Goal: Transaction & Acquisition: Purchase product/service

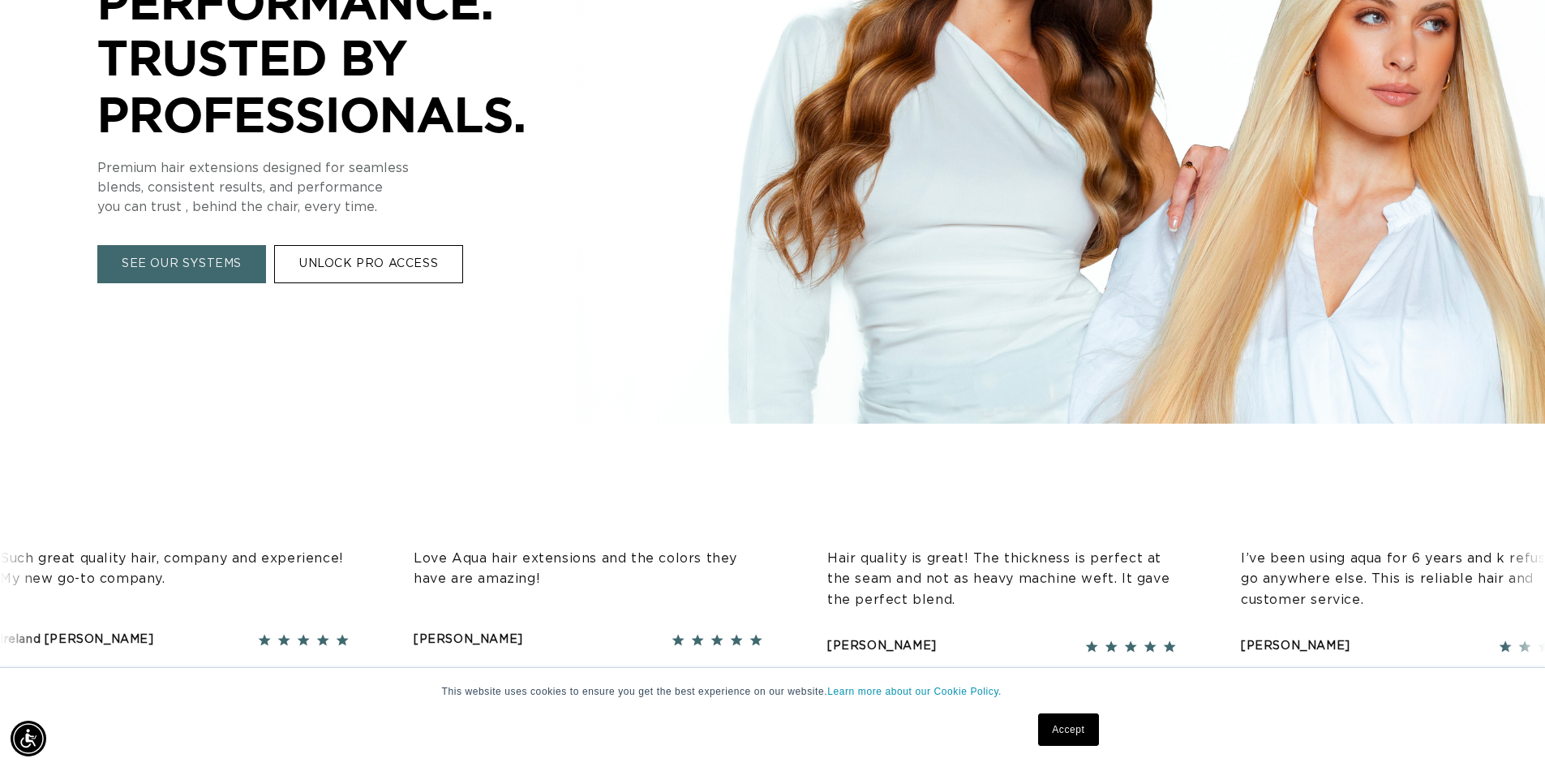
scroll to position [406, 0]
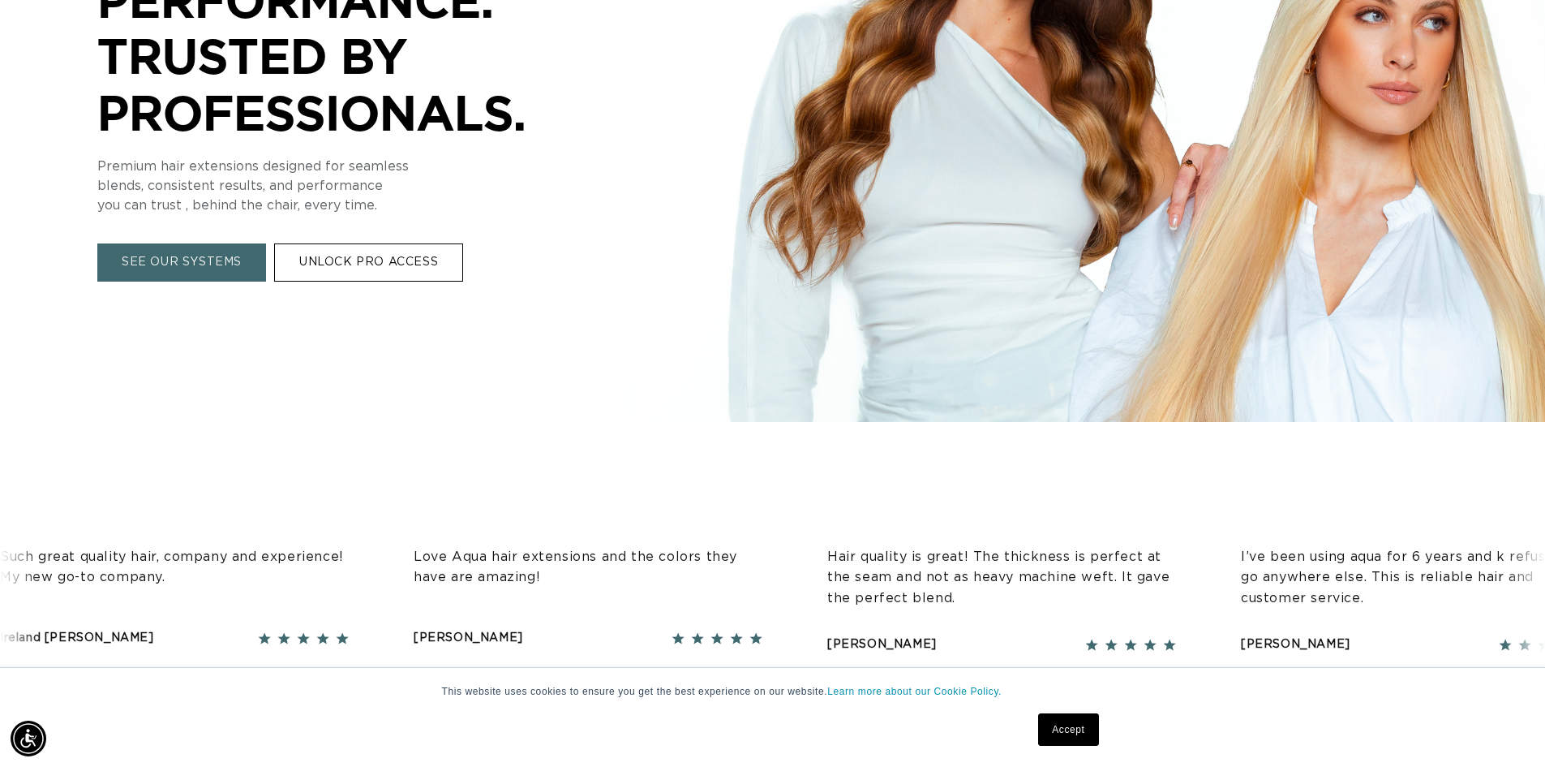
click at [1055, 721] on link "Accept" at bounding box center [1068, 729] width 60 height 32
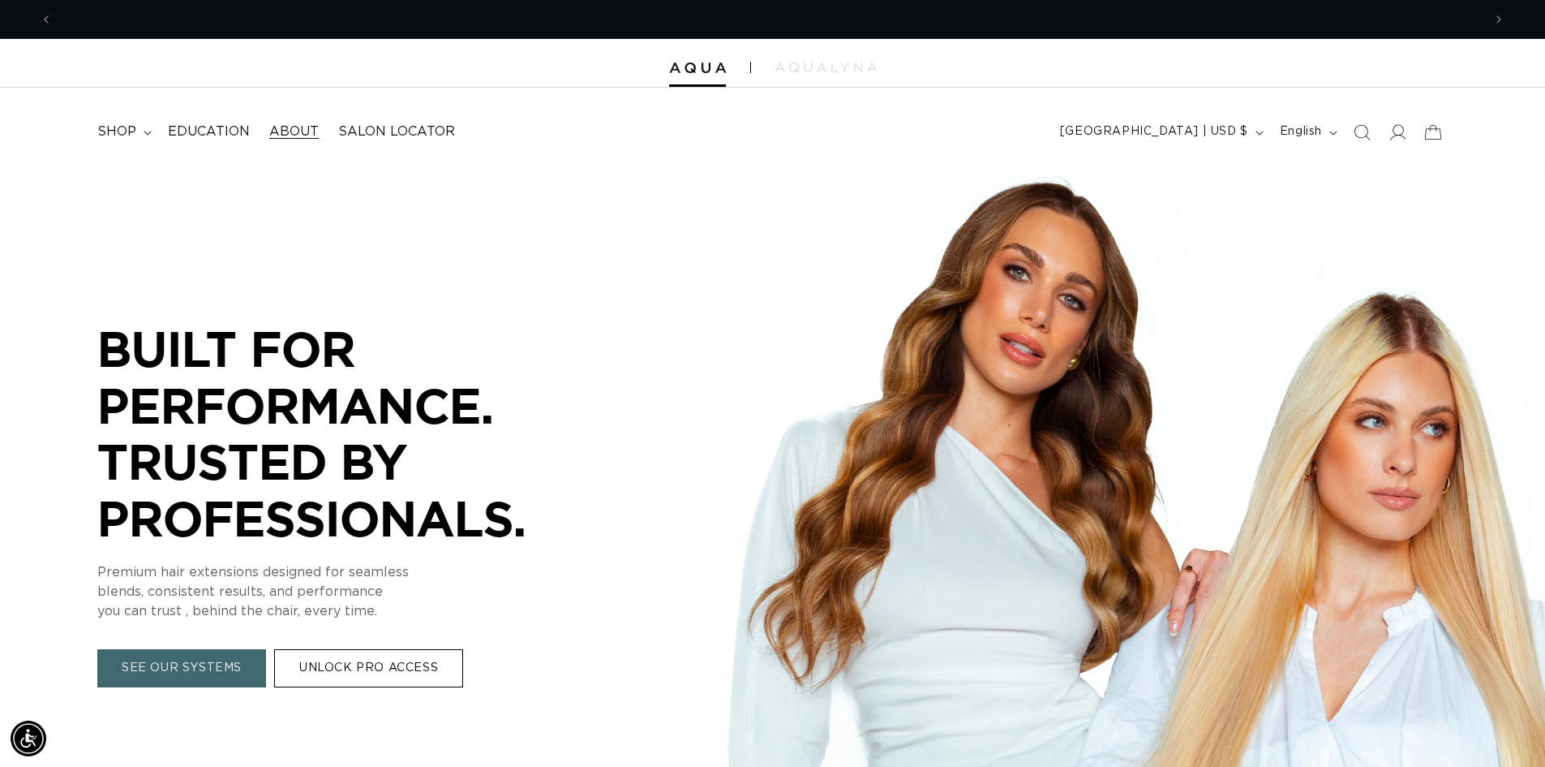
scroll to position [0, 1430]
click at [127, 131] on span "shop" at bounding box center [116, 131] width 39 height 17
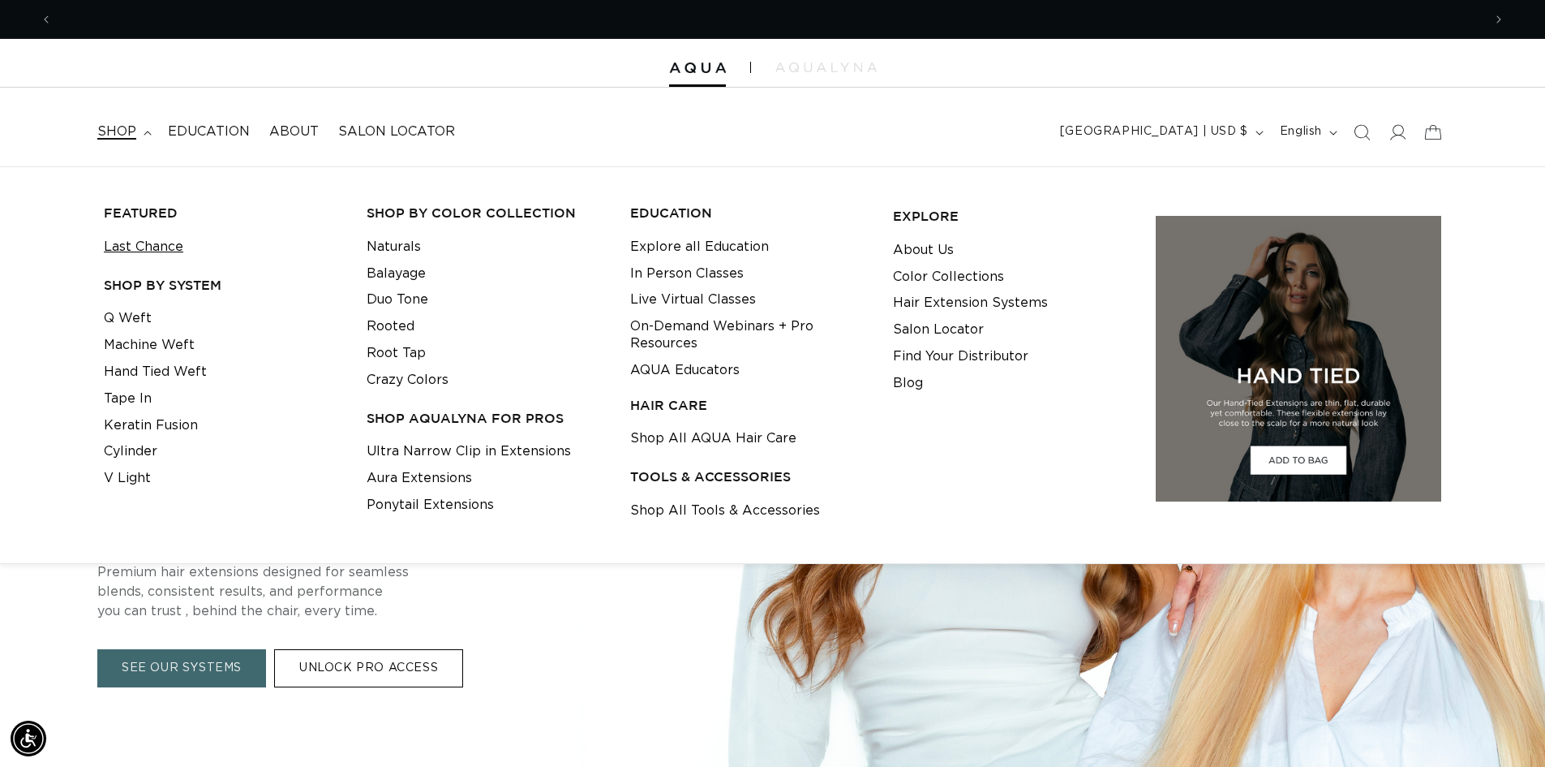
scroll to position [0, 2860]
click at [149, 244] on link "Last Chance" at bounding box center [144, 247] width 80 height 27
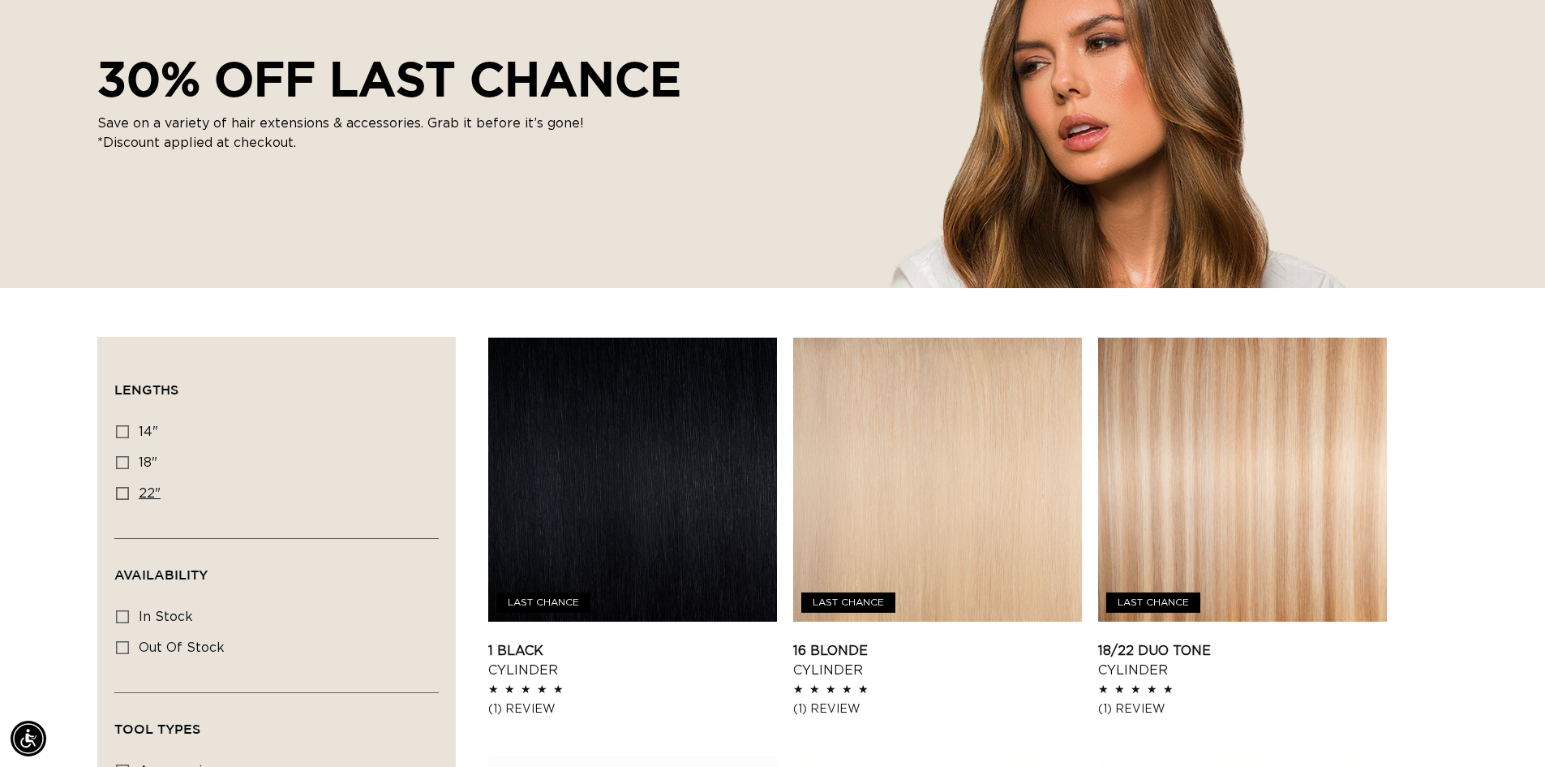
scroll to position [0, 1430]
click at [121, 496] on icon at bounding box center [122, 493] width 13 height 13
click at [121, 496] on input "22" 22" (12 products)" at bounding box center [122, 493] width 13 height 13
checkbox input "true"
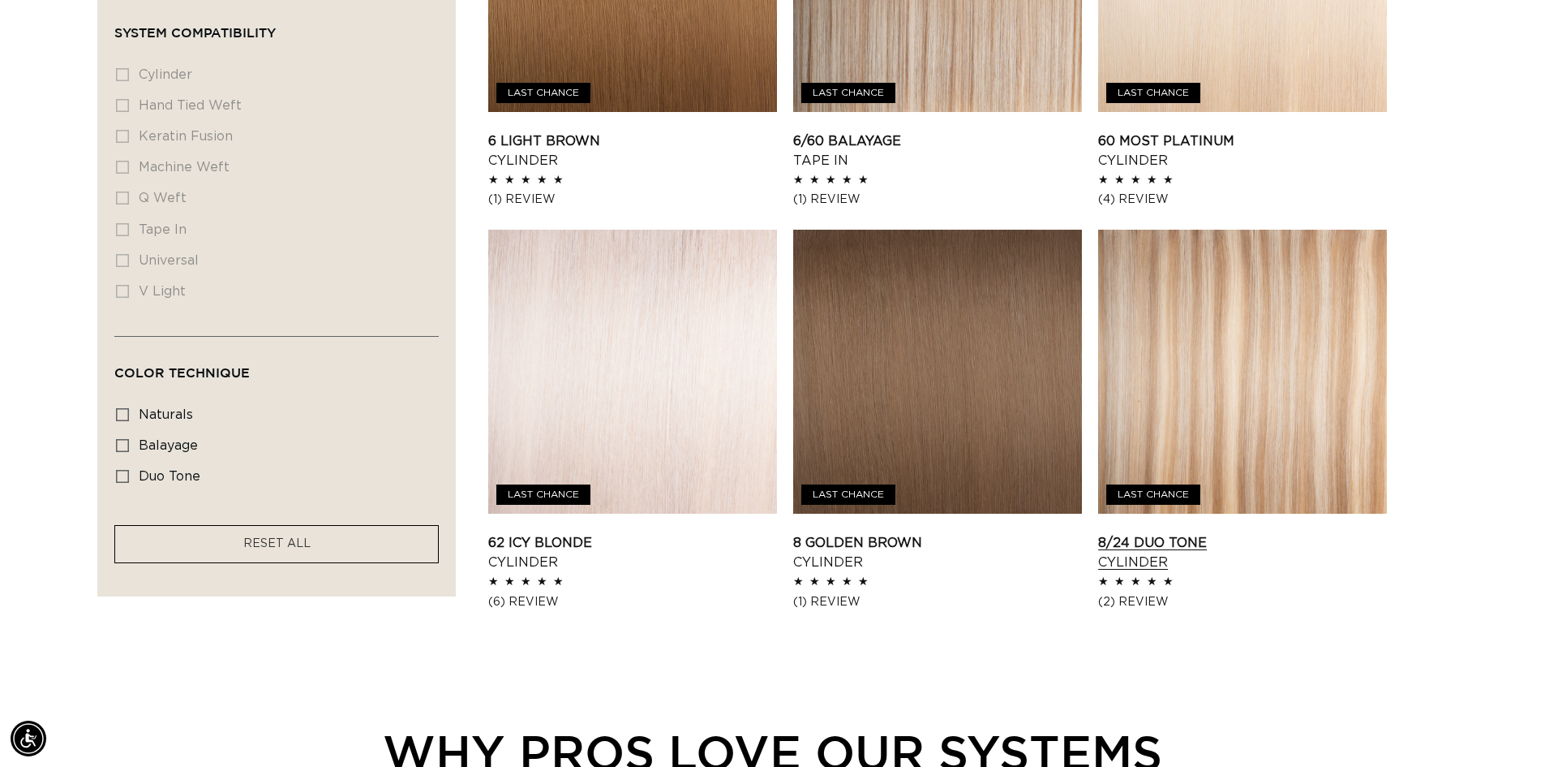
scroll to position [1541, 0]
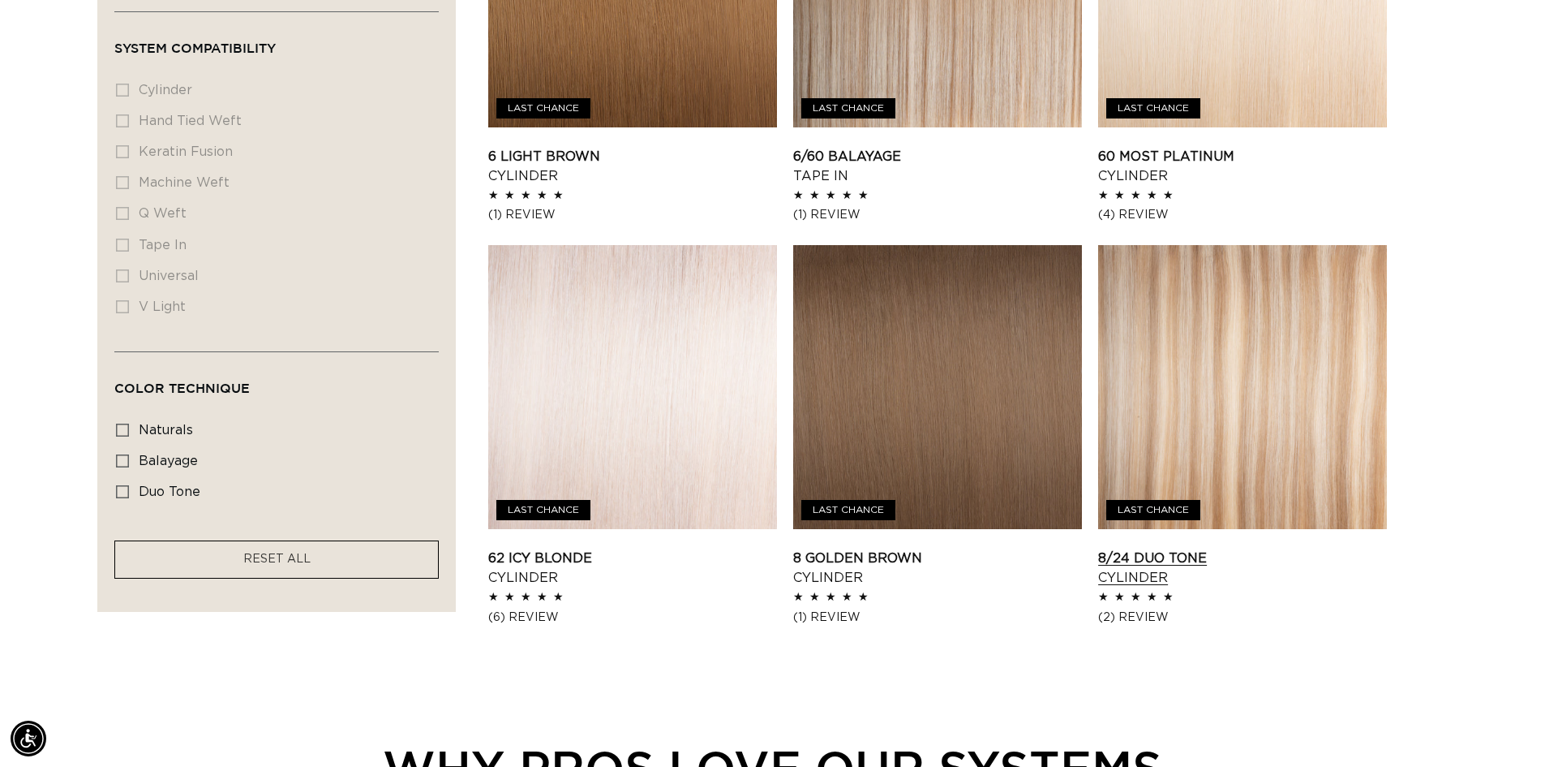
click at [1266, 548] on link "8/24 Duo Tone Cylinder" at bounding box center [1242, 567] width 289 height 39
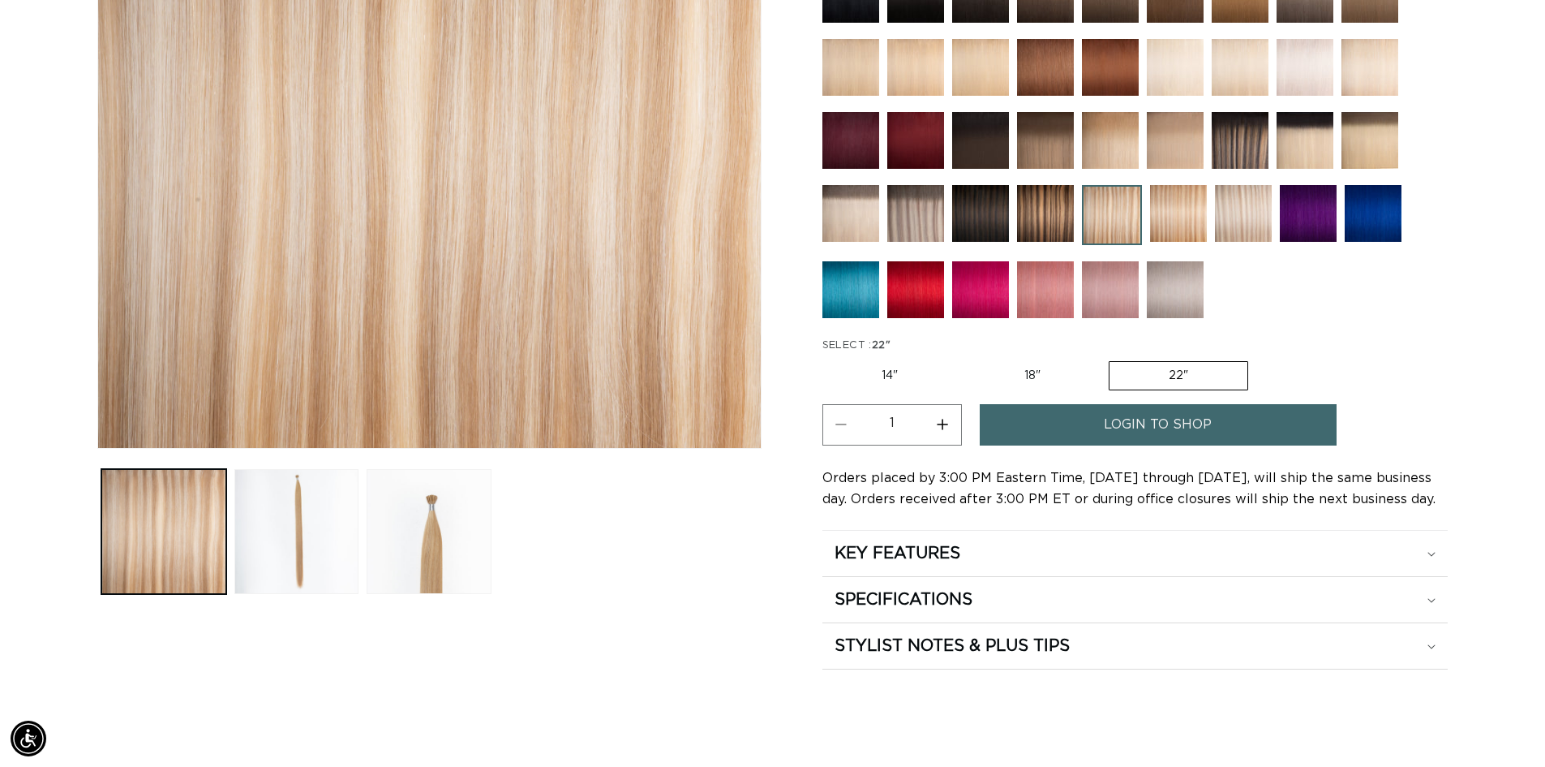
scroll to position [0, 2860]
click at [1175, 429] on span "login to shop" at bounding box center [1158, 424] width 108 height 41
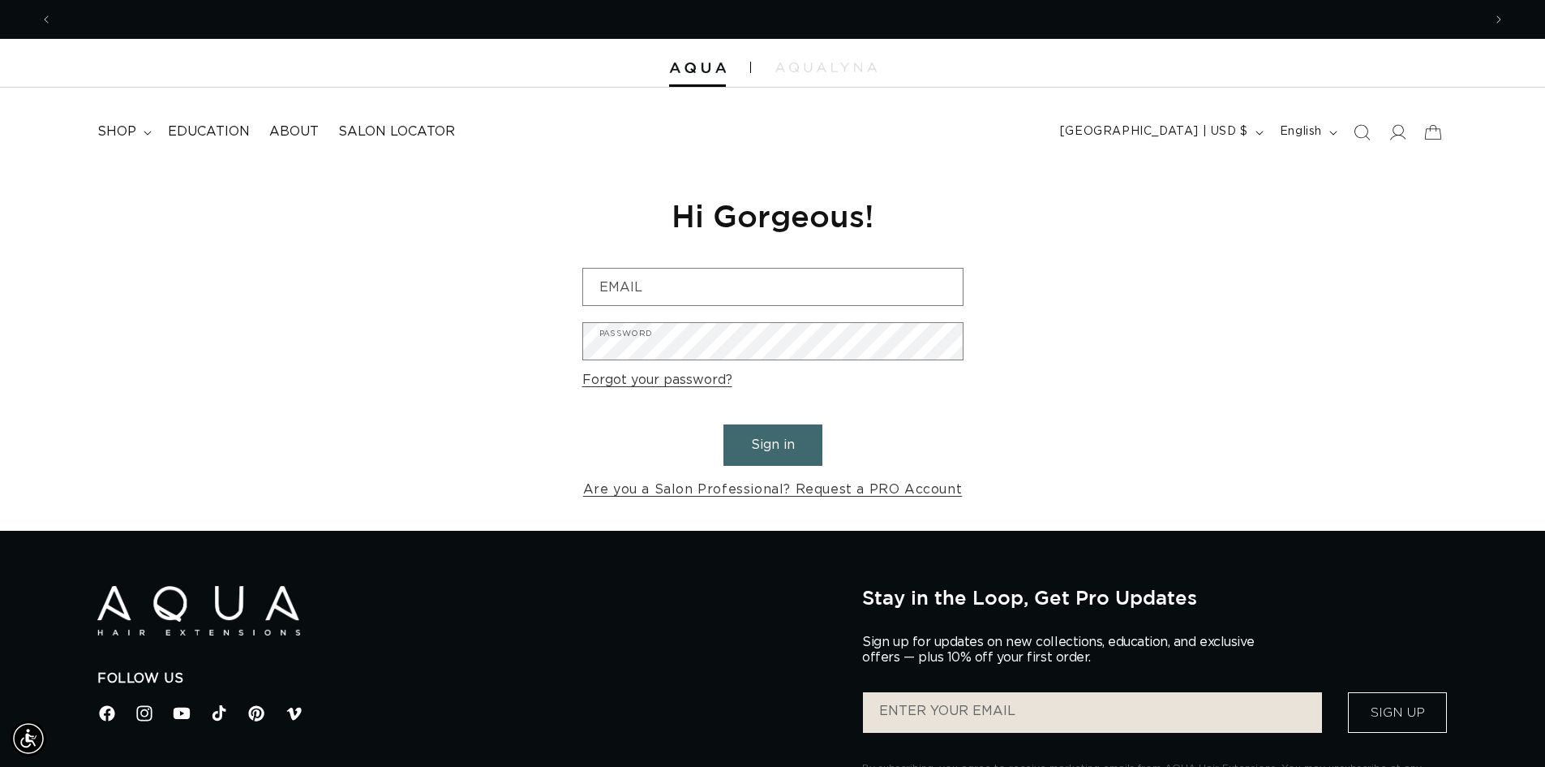
scroll to position [0, 1430]
click at [131, 127] on span "shop" at bounding box center [116, 131] width 39 height 17
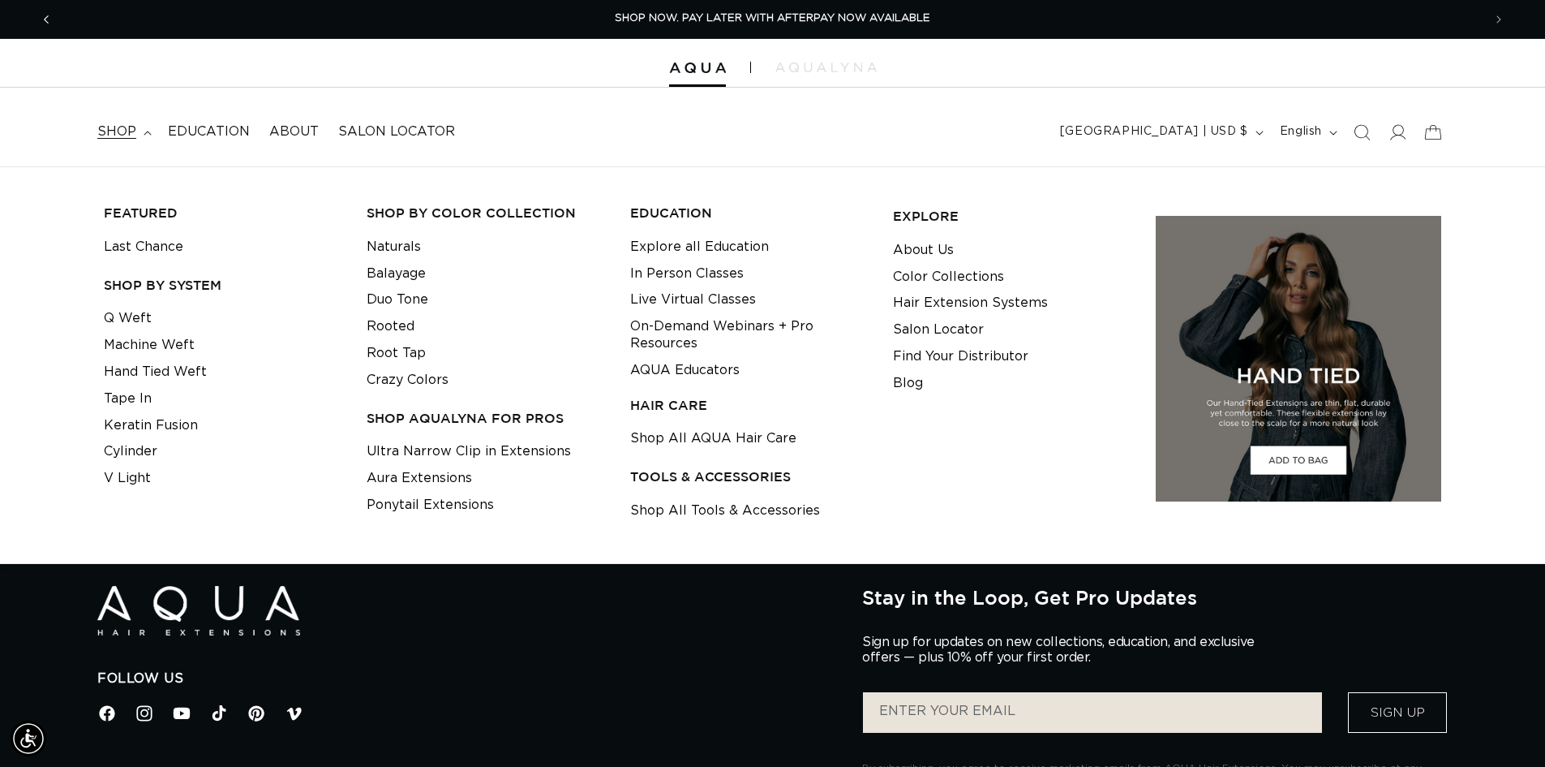
click at [49, 19] on span "Previous announcement" at bounding box center [46, 19] width 16 height 16
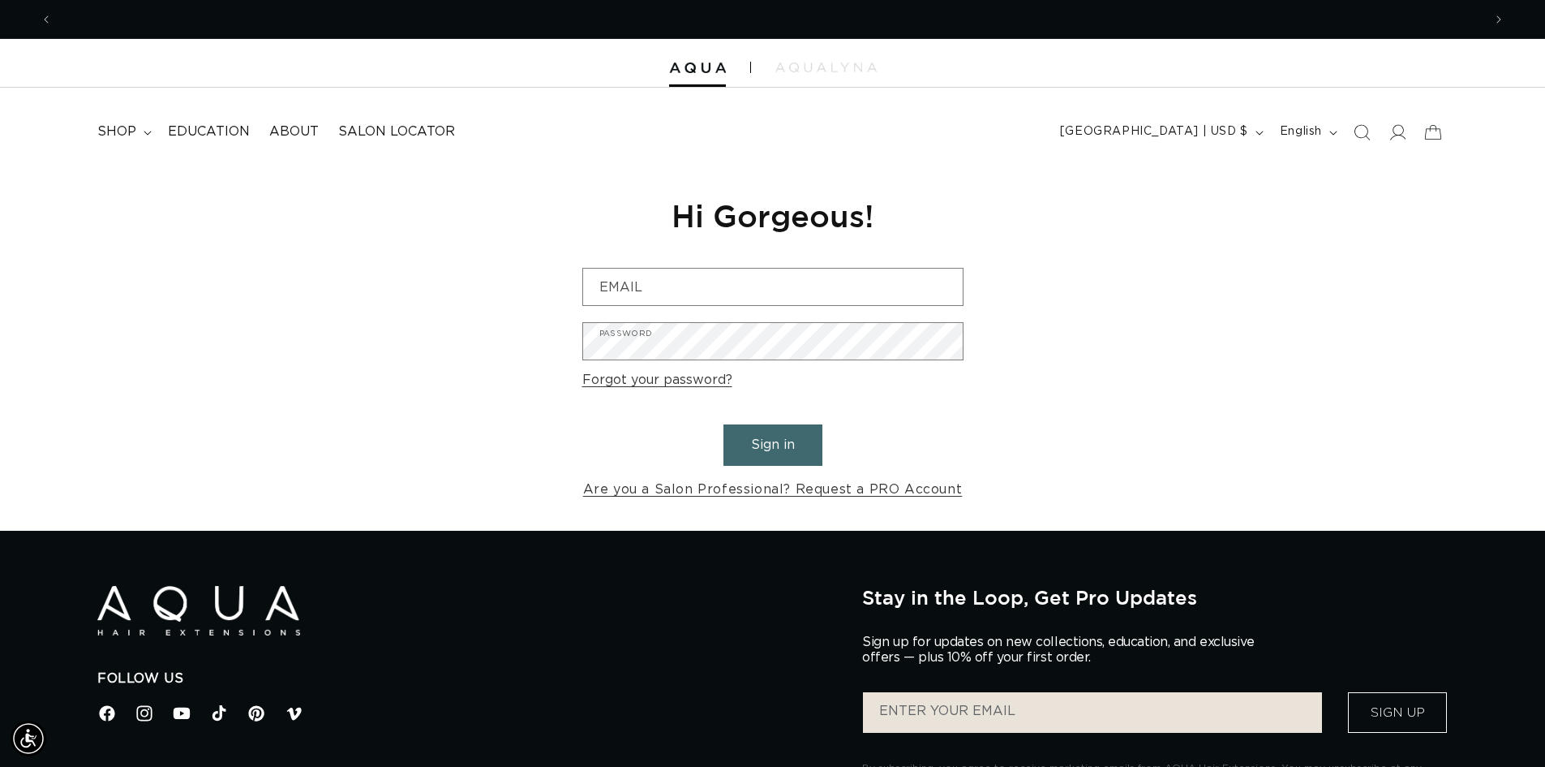
scroll to position [0, 0]
